Goal: Transaction & Acquisition: Purchase product/service

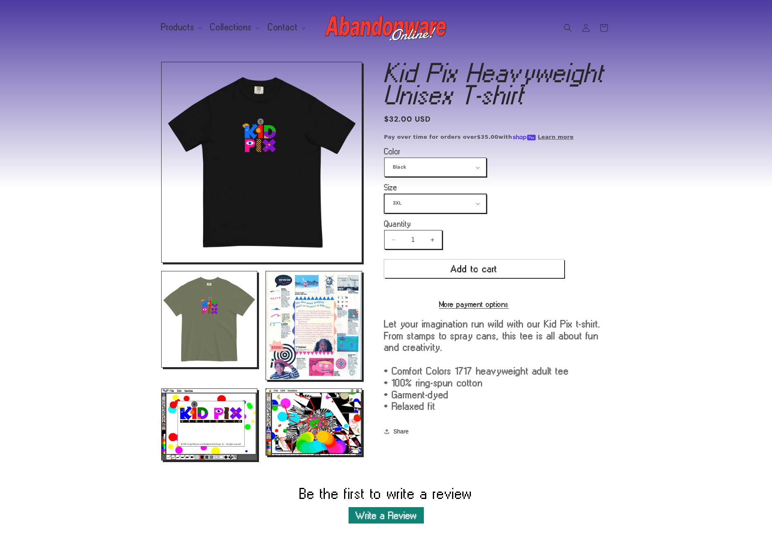
select select "2XL"
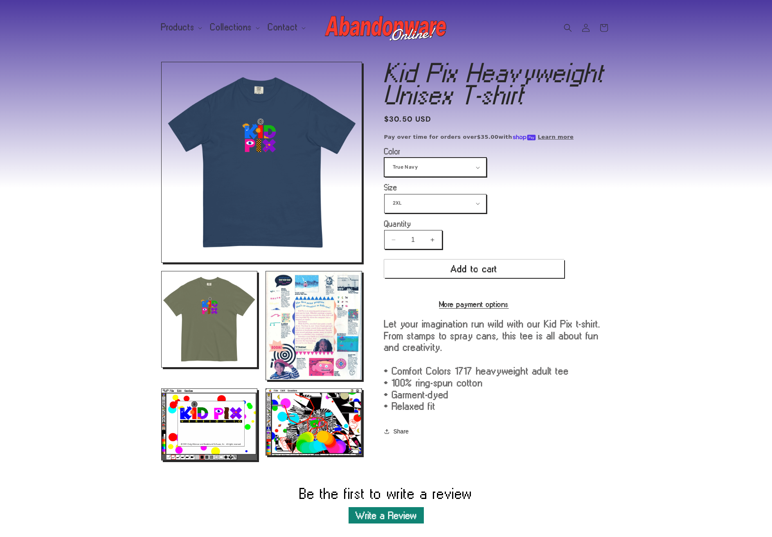
scroll to position [2, 0]
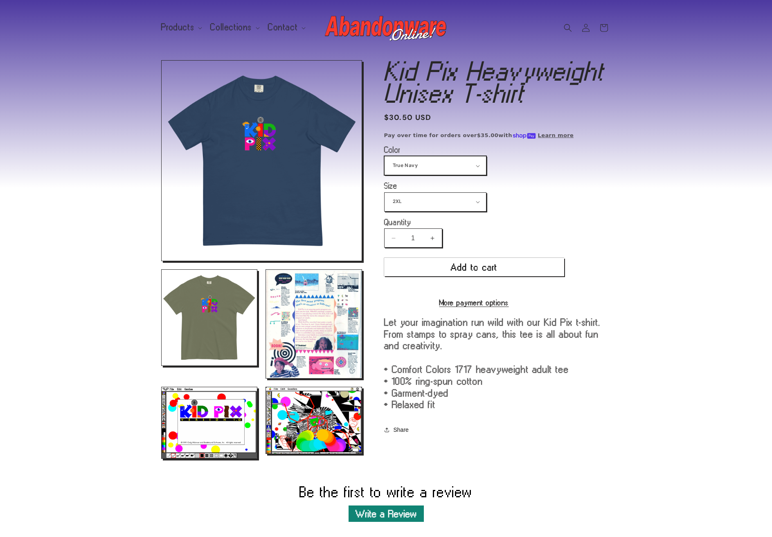
select select "Black"
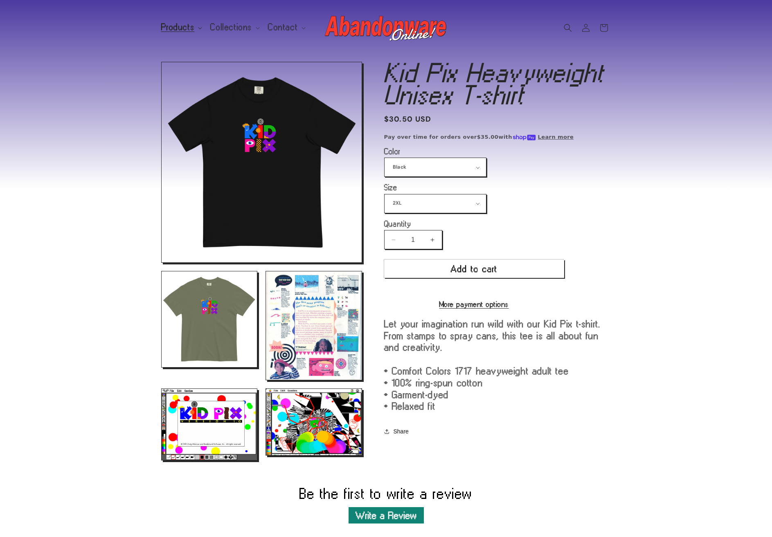
click at [194, 27] on span "Products" at bounding box center [178, 27] width 34 height 7
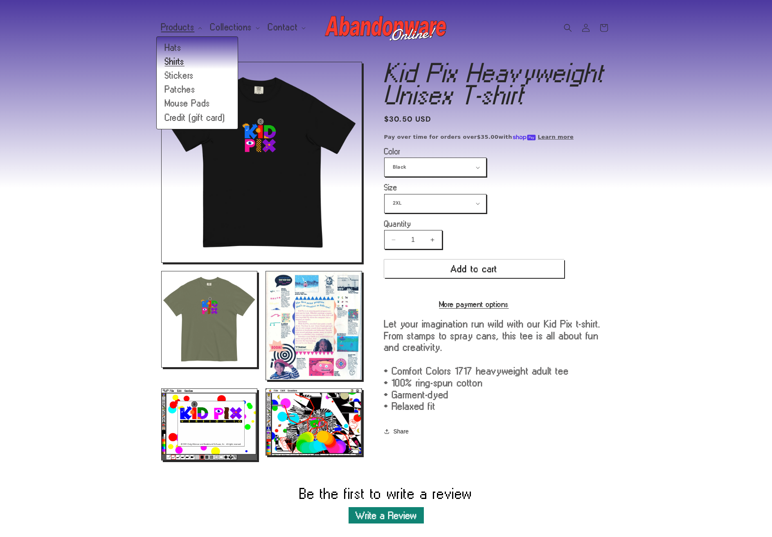
click at [177, 62] on link "Shirts" at bounding box center [197, 62] width 81 height 14
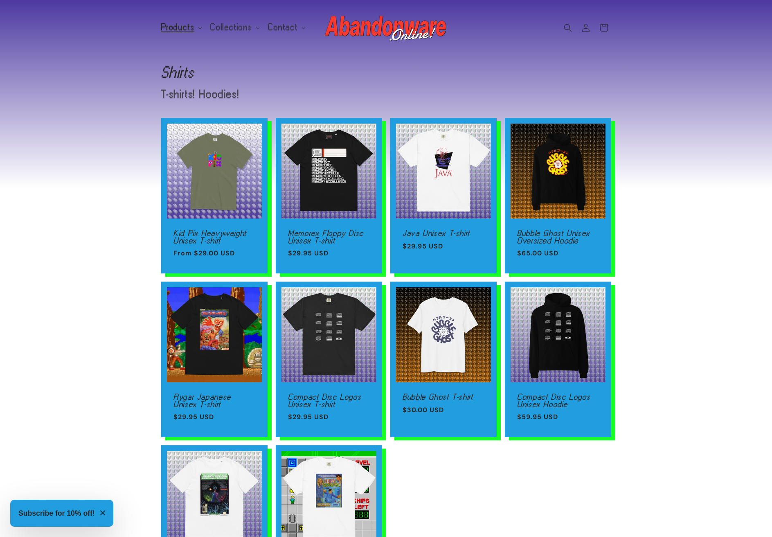
click at [198, 27] on icon at bounding box center [200, 28] width 4 height 2
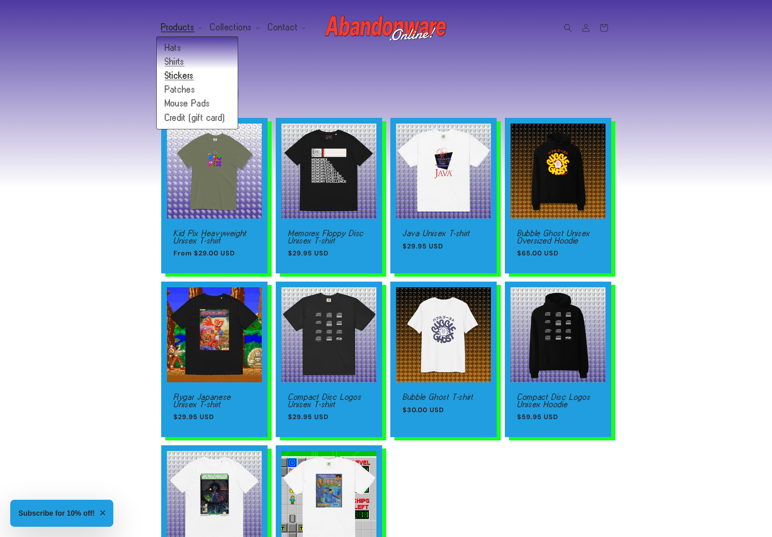
click at [181, 76] on link "Stickers" at bounding box center [197, 76] width 81 height 14
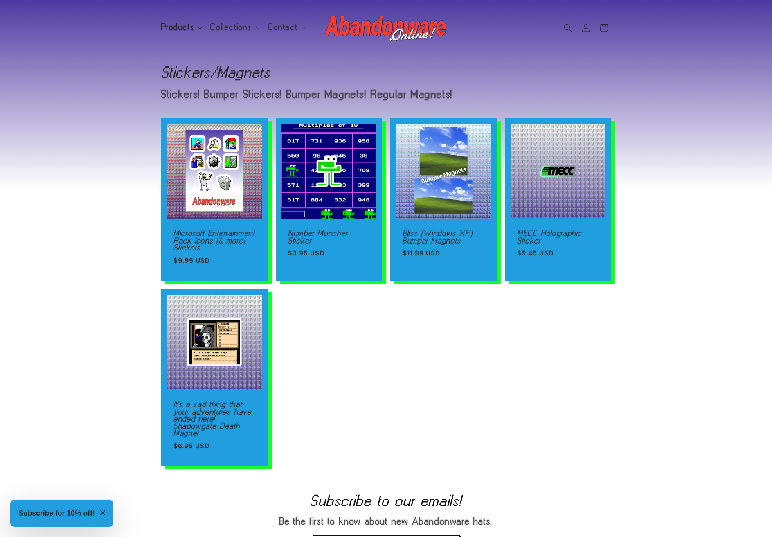
click at [199, 29] on icon at bounding box center [200, 28] width 4 height 2
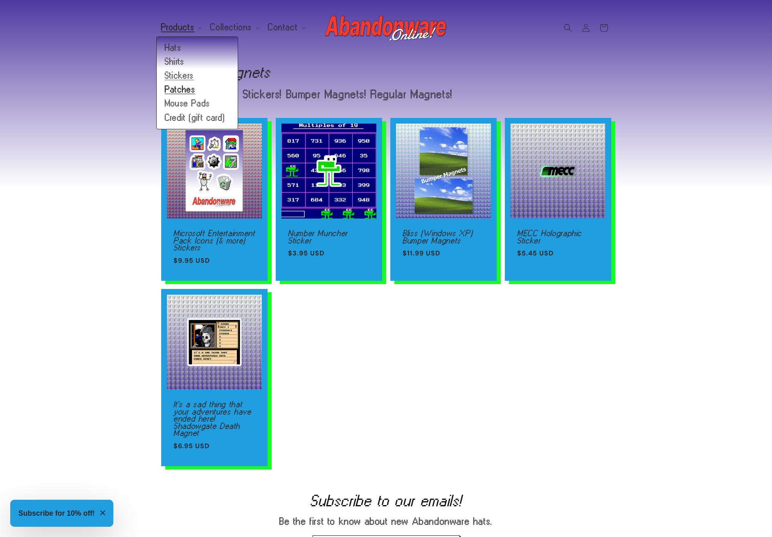
click at [186, 92] on link "Patches" at bounding box center [197, 90] width 81 height 14
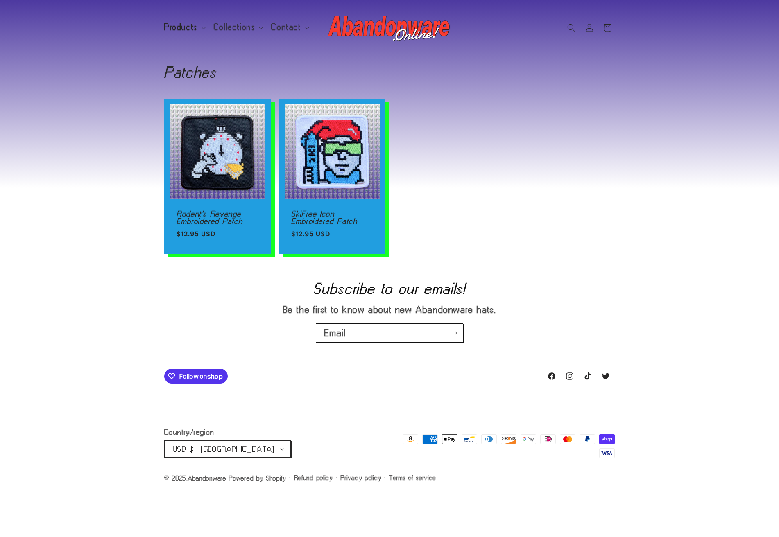
click at [196, 27] on span "Products" at bounding box center [181, 27] width 34 height 7
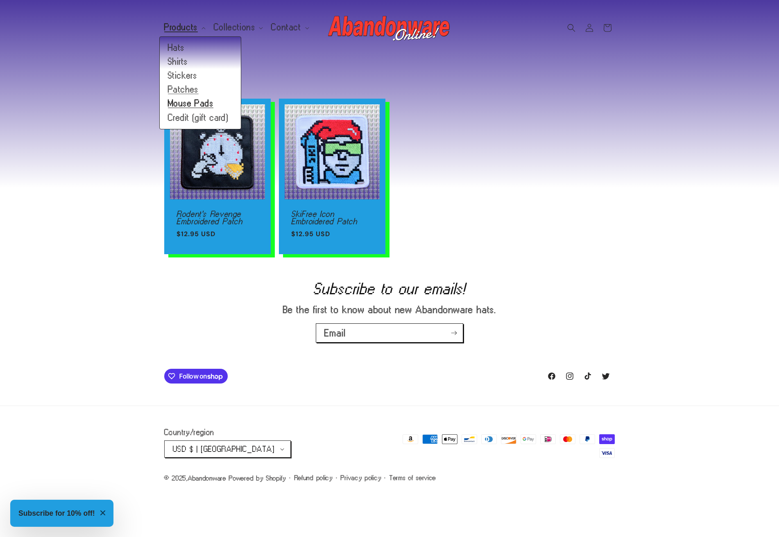
click at [188, 104] on link "Mouse Pads" at bounding box center [200, 104] width 81 height 14
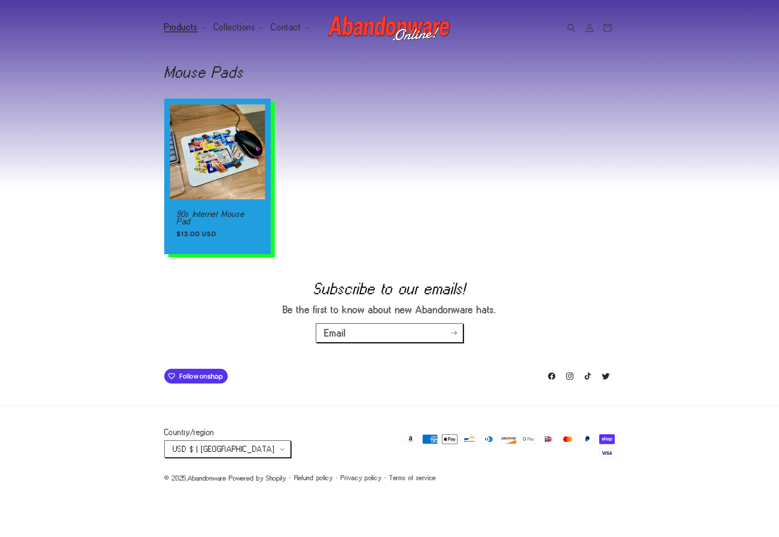
click at [200, 29] on summary "Products" at bounding box center [184, 27] width 50 height 17
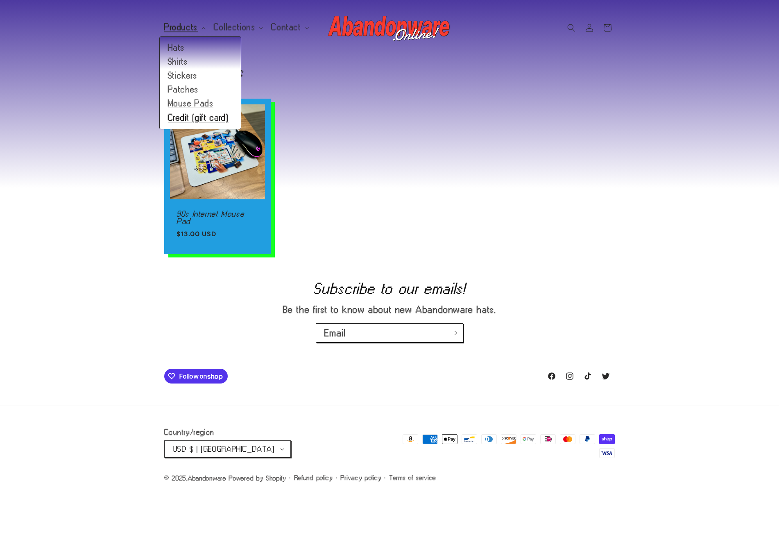
click at [187, 119] on link "Credit (gift card)" at bounding box center [200, 118] width 81 height 14
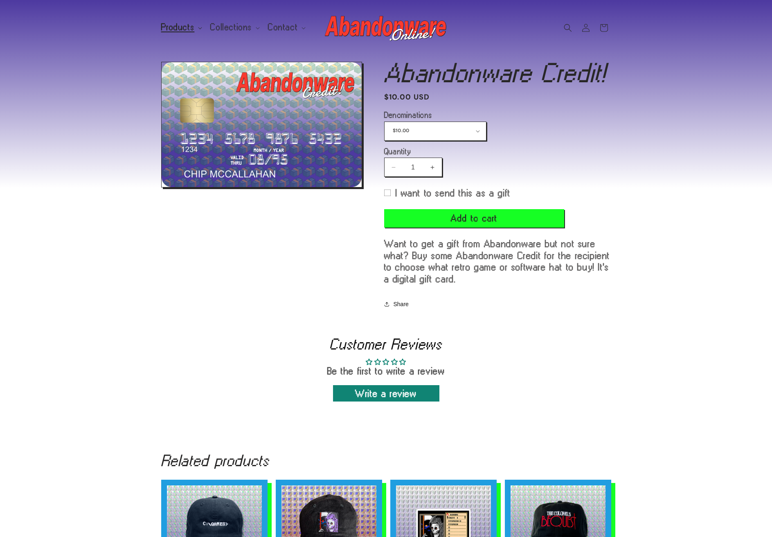
click at [198, 28] on icon at bounding box center [200, 28] width 4 height 2
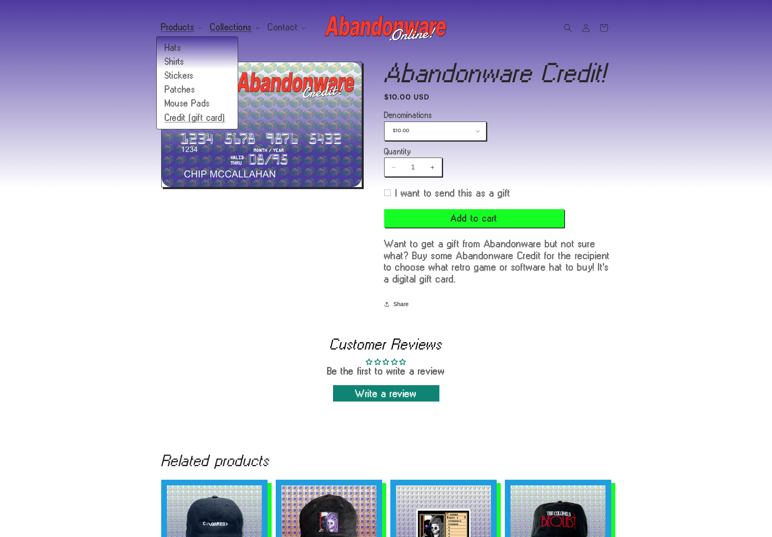
click at [246, 25] on span "Collections" at bounding box center [231, 27] width 42 height 7
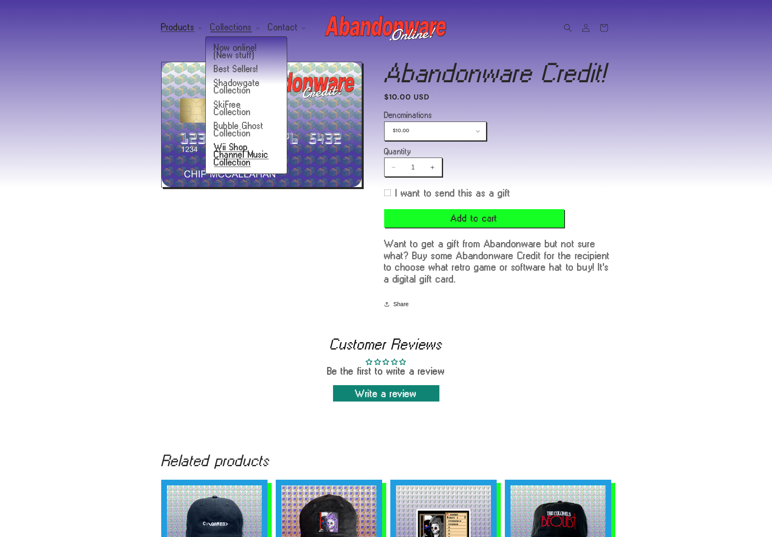
click at [228, 157] on link "Wii Shop Channel Music Collection" at bounding box center [246, 154] width 81 height 29
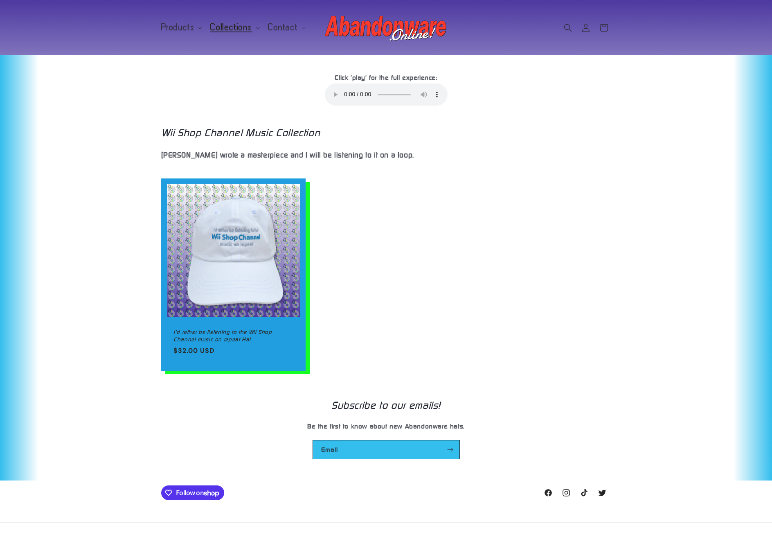
click at [253, 31] on summary "Collections" at bounding box center [234, 27] width 58 height 17
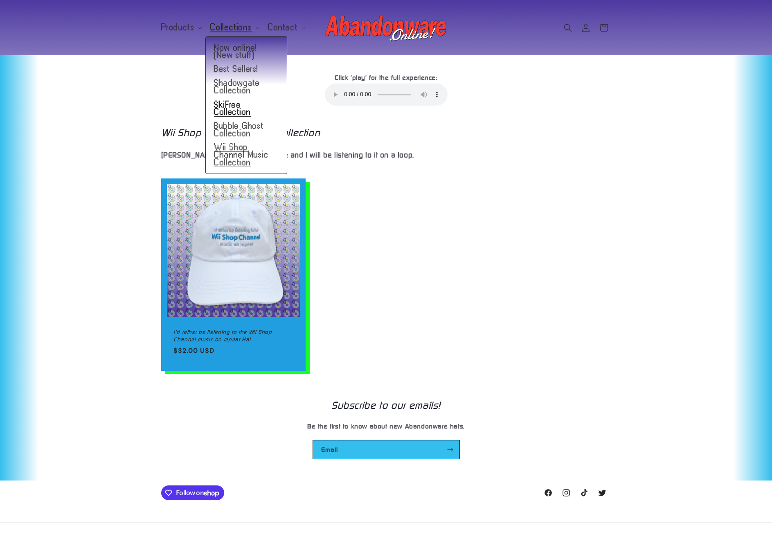
click at [233, 108] on link "SkiFree Collection" at bounding box center [246, 108] width 81 height 21
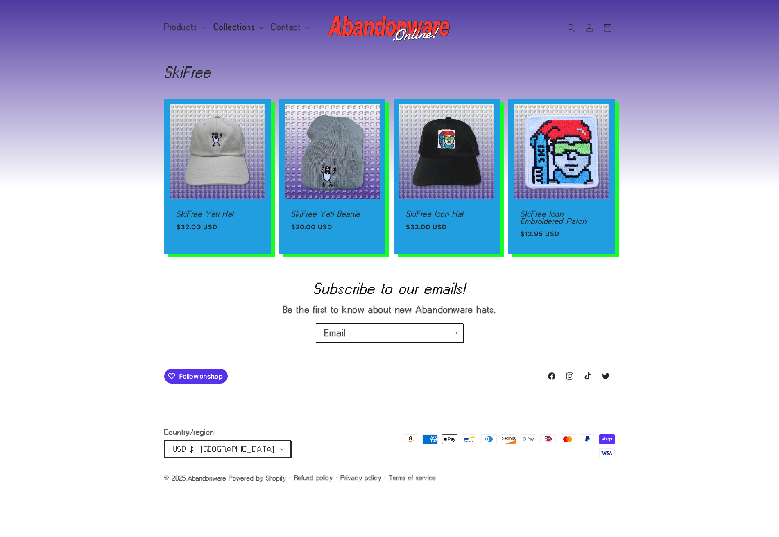
click at [259, 28] on icon at bounding box center [261, 28] width 4 height 2
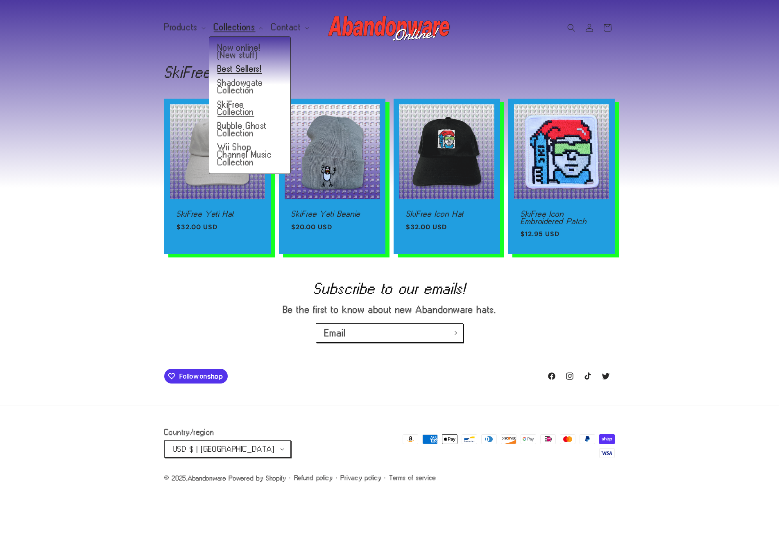
click at [239, 68] on link "Best Sellers!" at bounding box center [249, 69] width 81 height 14
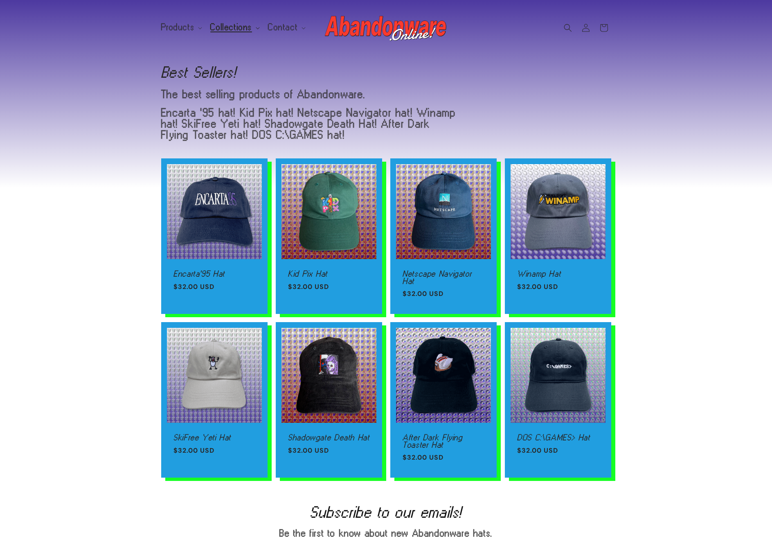
click at [255, 29] on summary "Collections" at bounding box center [234, 27] width 58 height 17
click at [198, 27] on icon at bounding box center [200, 28] width 4 height 2
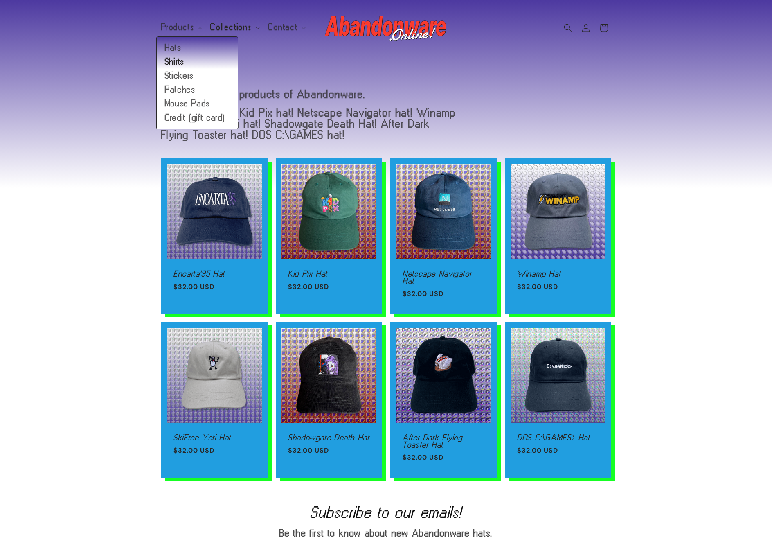
click at [176, 61] on link "Shirts" at bounding box center [197, 62] width 81 height 14
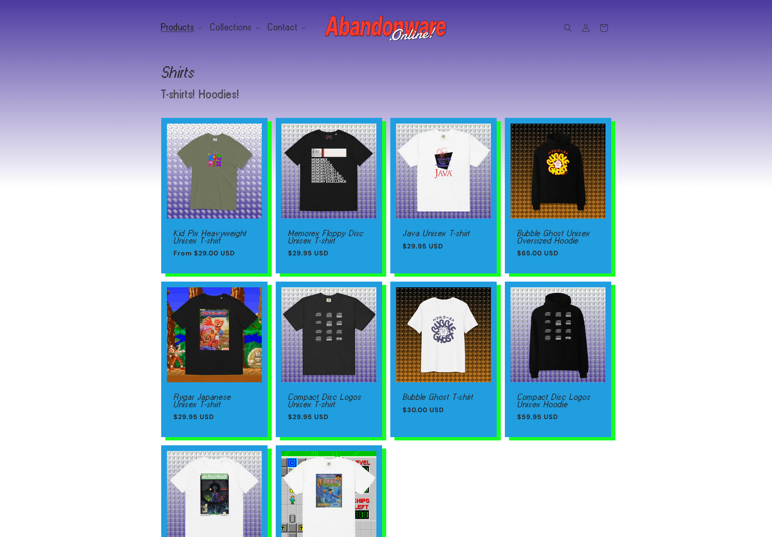
scroll to position [93, 0]
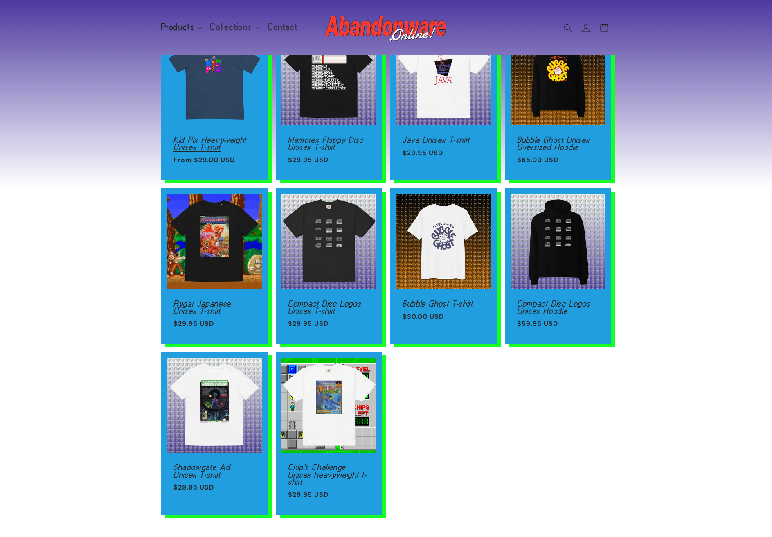
click at [219, 136] on link "Kid Pix Heavyweight Unisex T-shirt" at bounding box center [215, 143] width 82 height 14
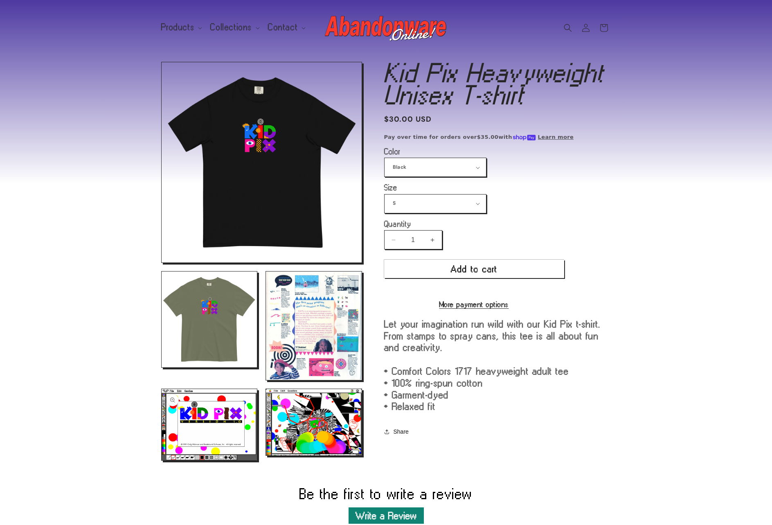
click at [162, 460] on button "Open media 10 in modal" at bounding box center [162, 460] width 0 height 0
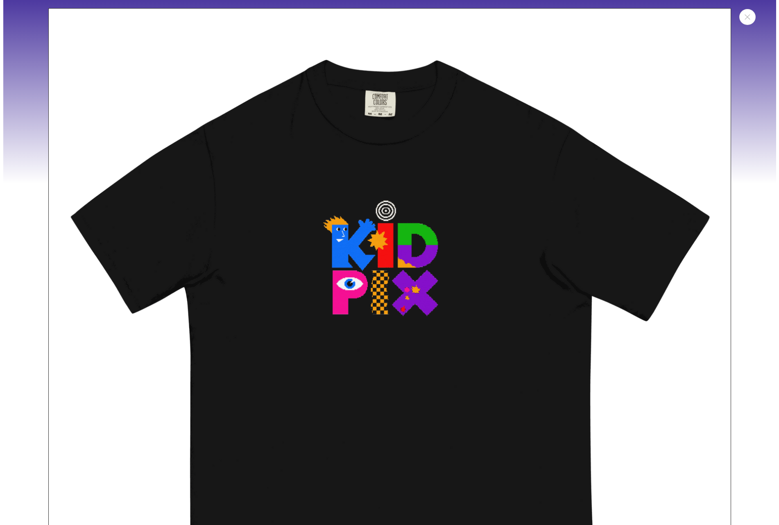
scroll to position [2165, 0]
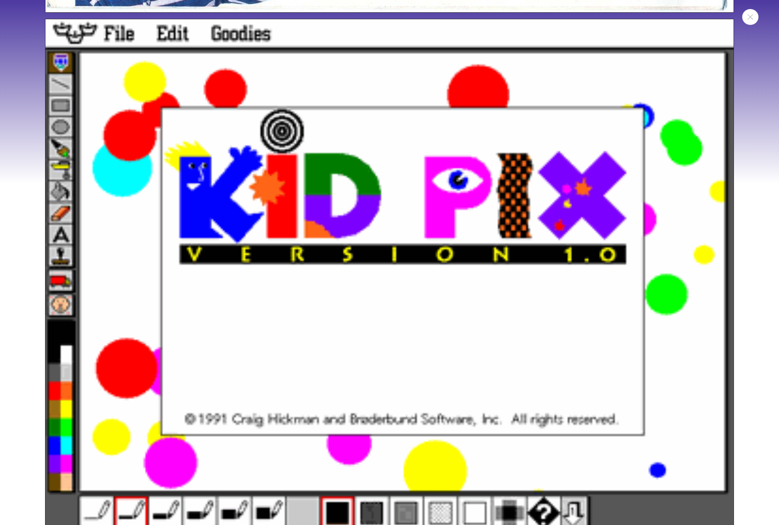
click at [750, 14] on button "Close" at bounding box center [750, 17] width 16 height 16
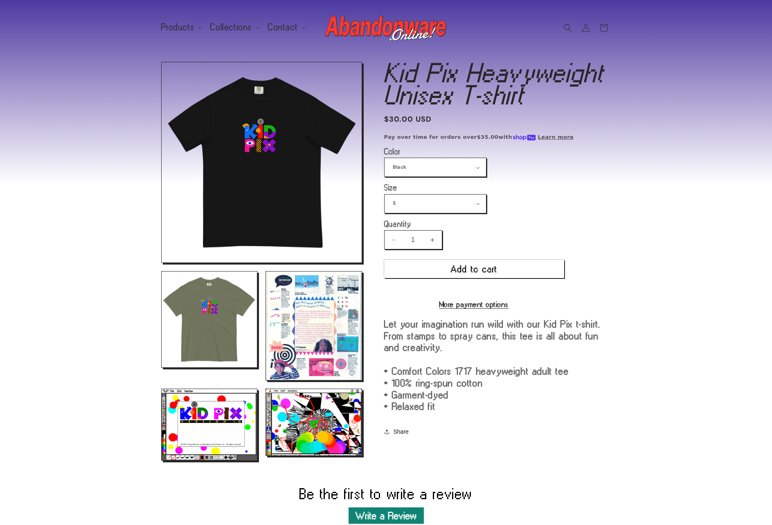
drag, startPoint x: 343, startPoint y: 422, endPoint x: 340, endPoint y: 420, distance: 4.4
click at [266, 455] on button "Open media 11 in modal" at bounding box center [266, 455] width 0 height 0
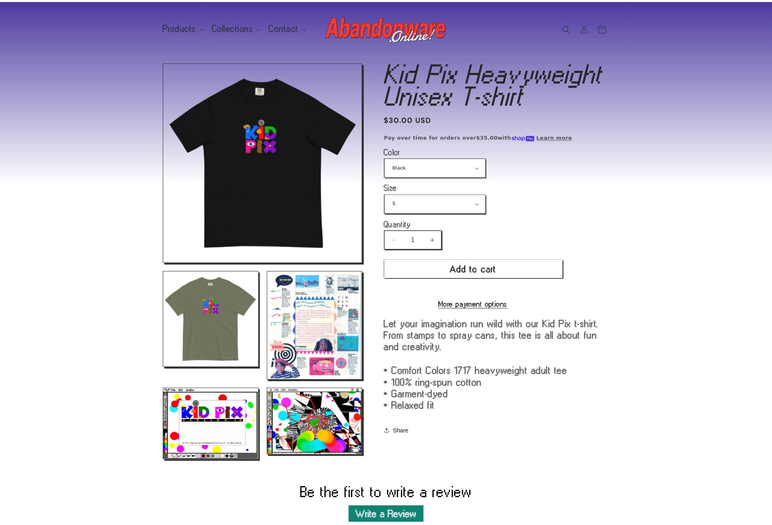
scroll to position [2639, 0]
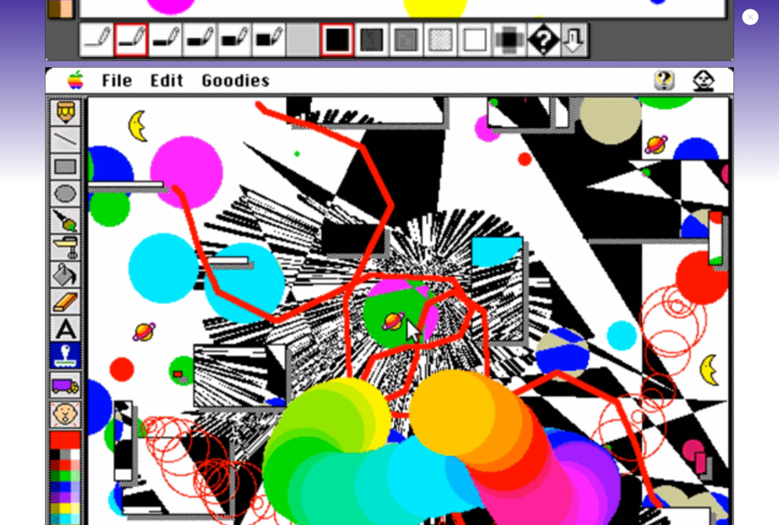
drag, startPoint x: 752, startPoint y: 15, endPoint x: 745, endPoint y: 16, distance: 7.4
click at [752, 16] on icon "Close" at bounding box center [750, 16] width 6 height 5
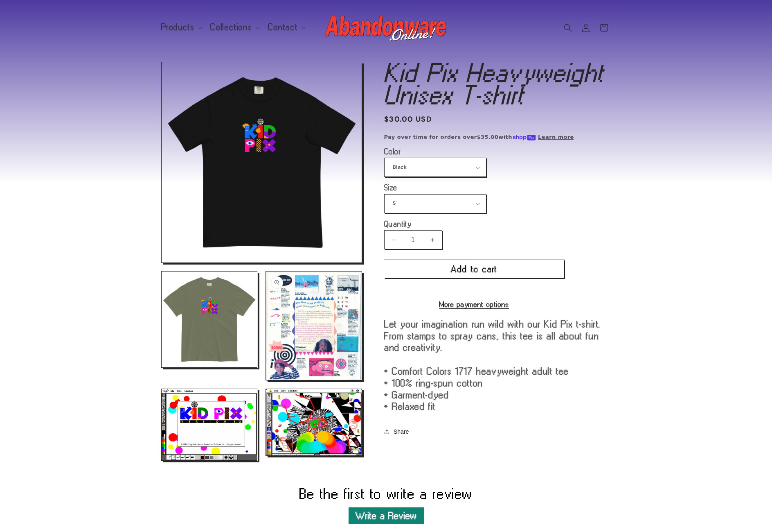
click at [266, 380] on button "Open media 9 in modal" at bounding box center [266, 380] width 0 height 0
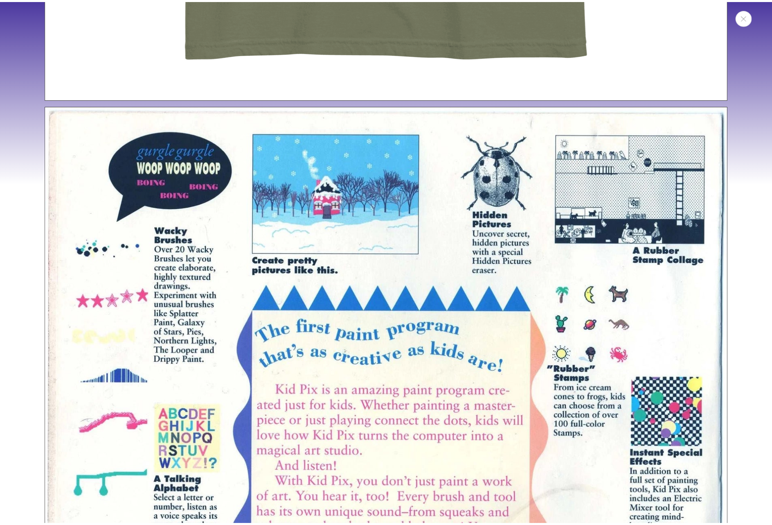
scroll to position [0, 0]
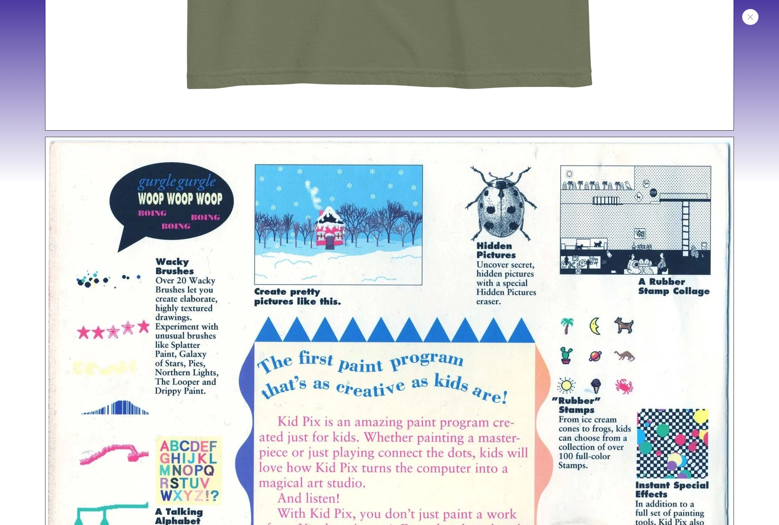
click at [750, 19] on icon "Close" at bounding box center [750, 16] width 6 height 5
